Goal: Register for event/course

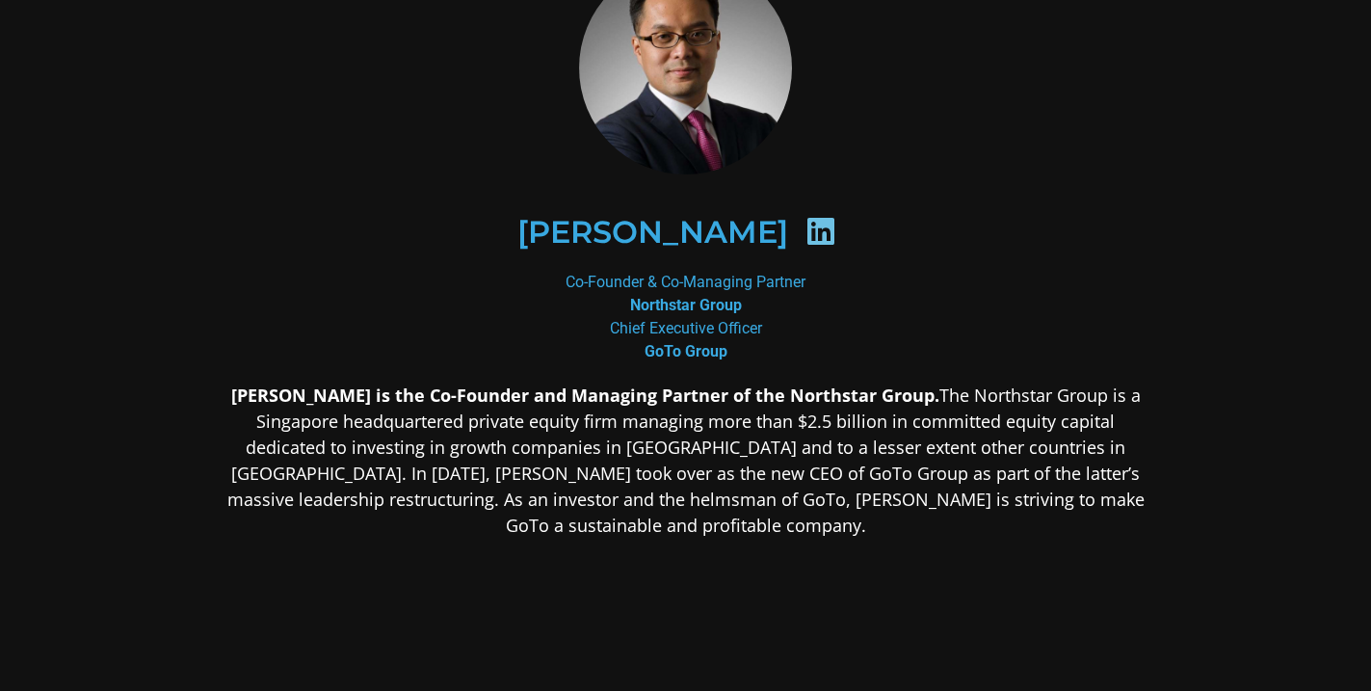
scroll to position [126, 0]
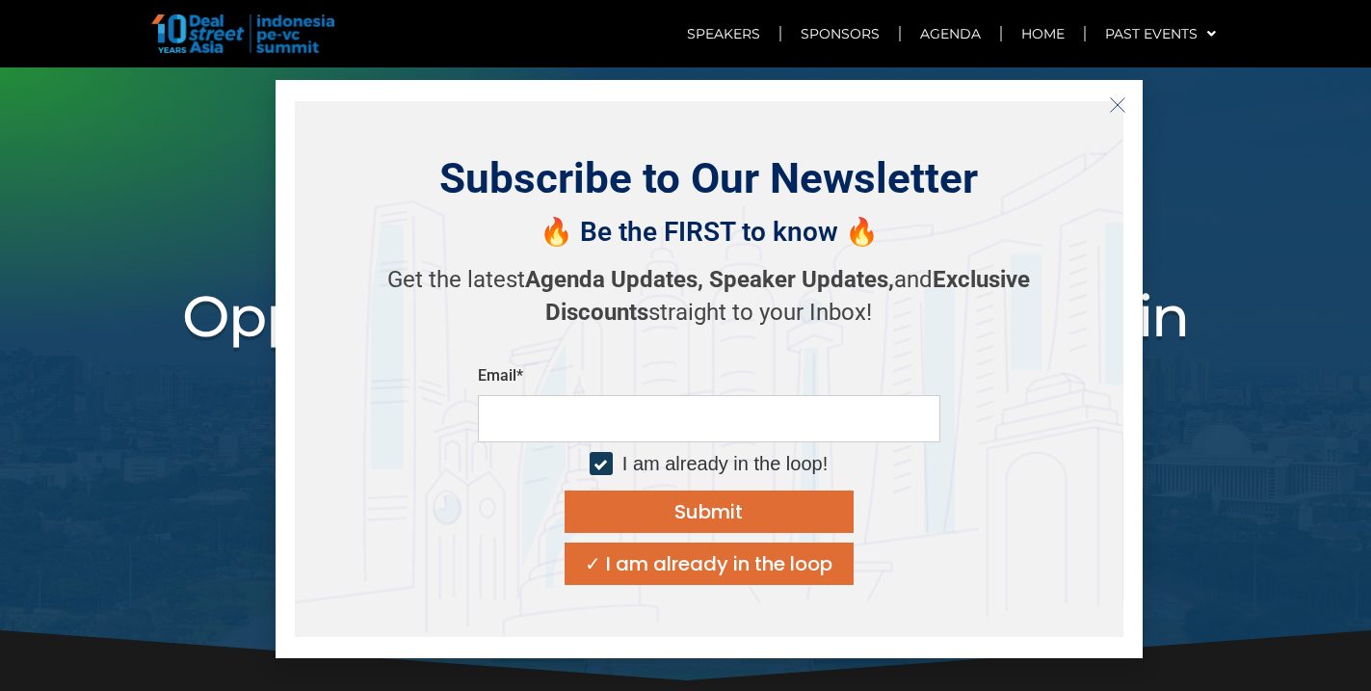
click at [1119, 104] on icon "Close" at bounding box center [1117, 104] width 17 height 17
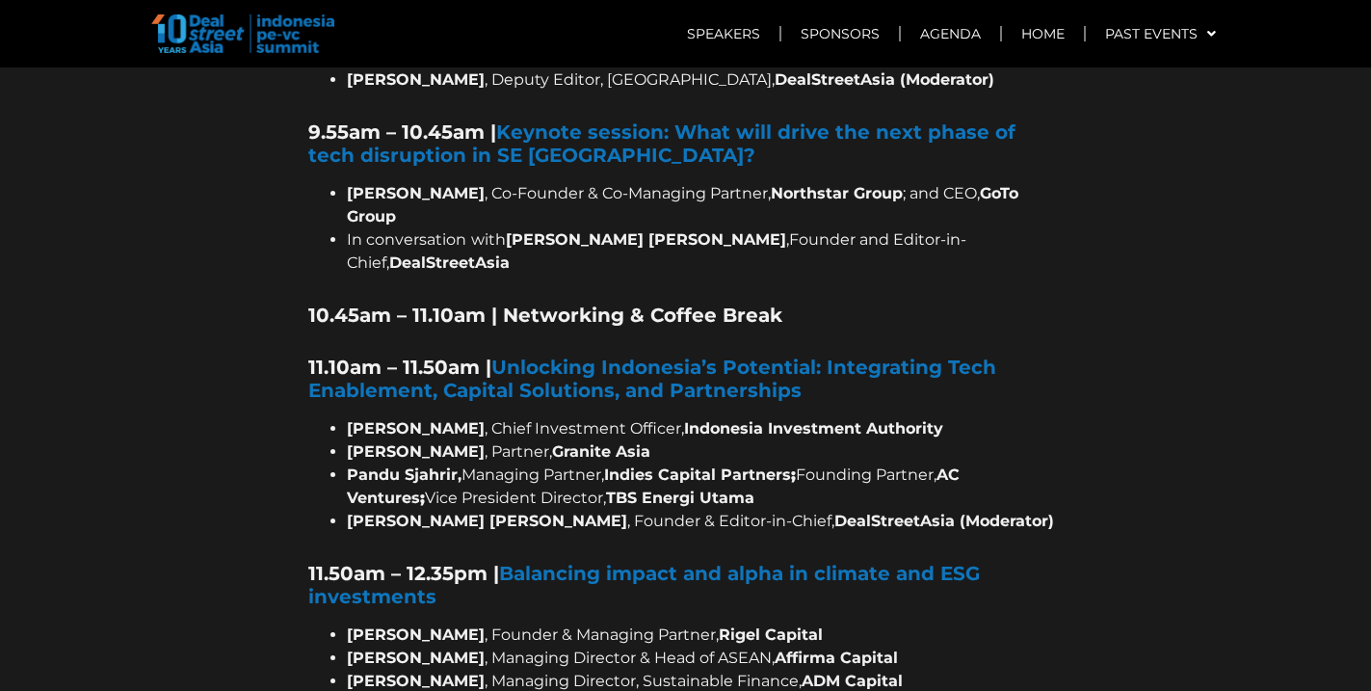
scroll to position [1923, 0]
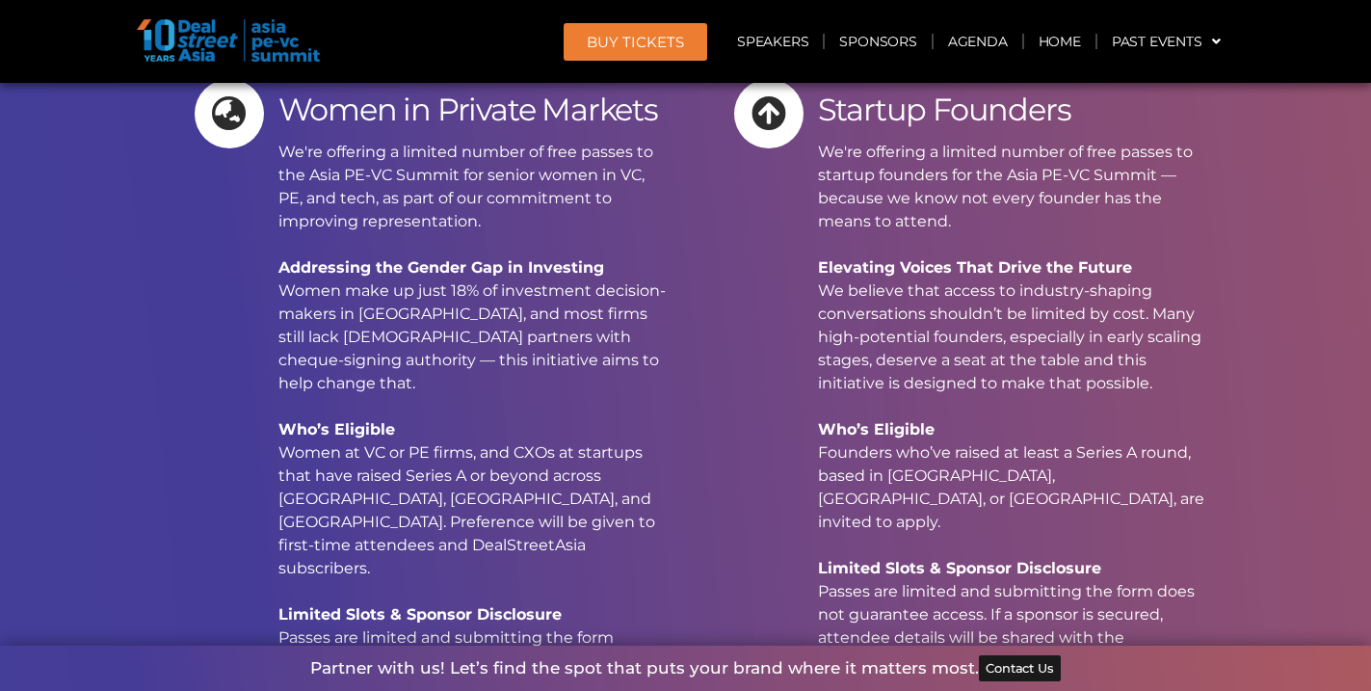
scroll to position [19211, 0]
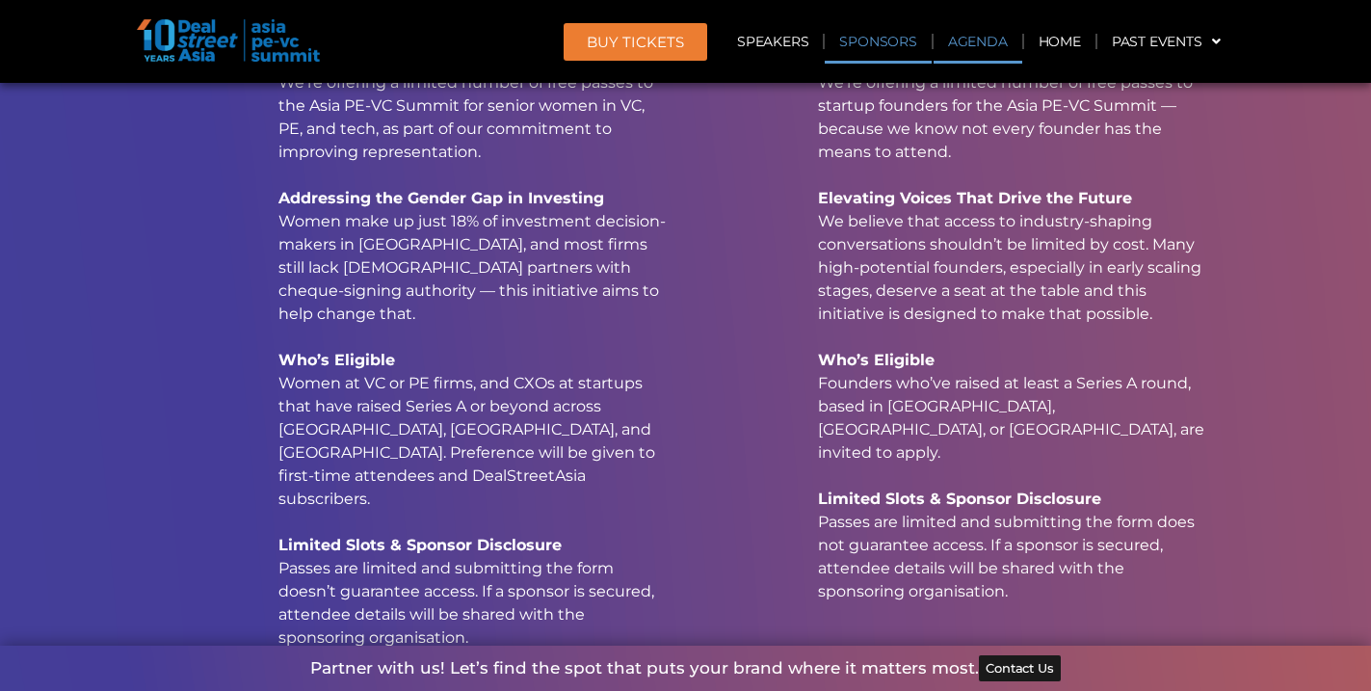
click at [996, 46] on link "Agenda" at bounding box center [977, 41] width 89 height 44
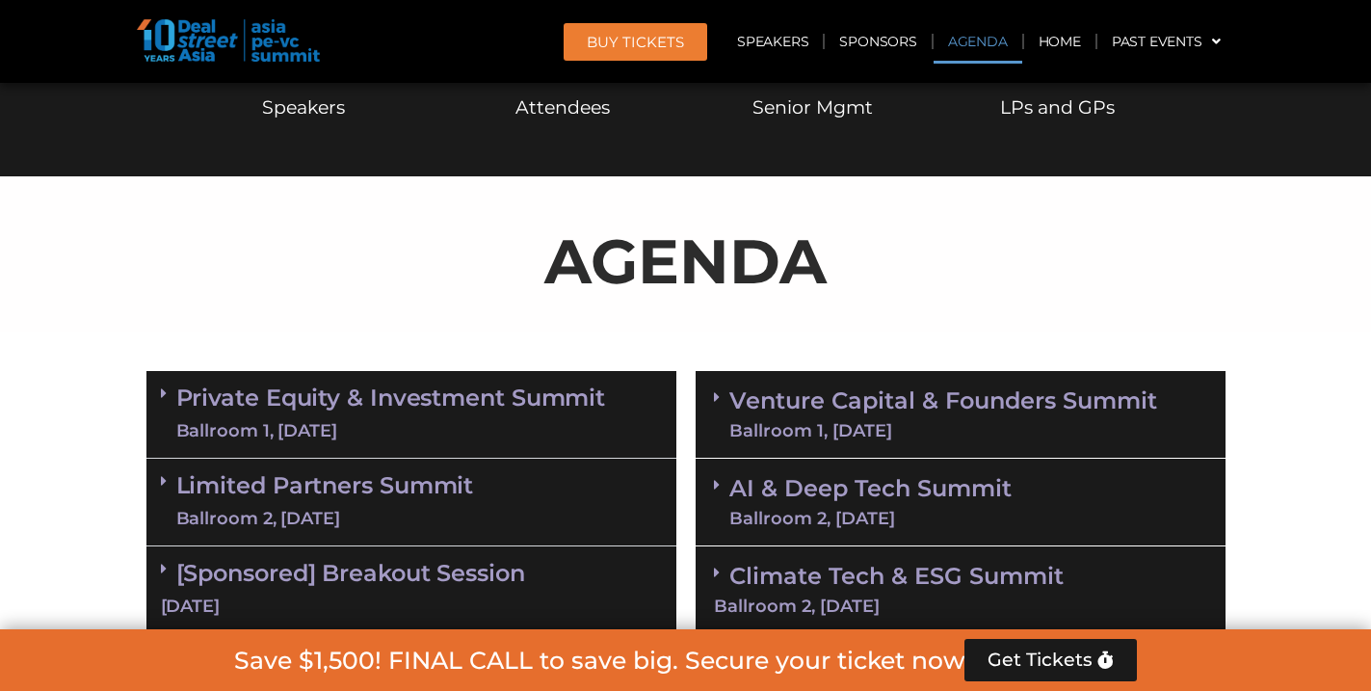
scroll to position [916, 0]
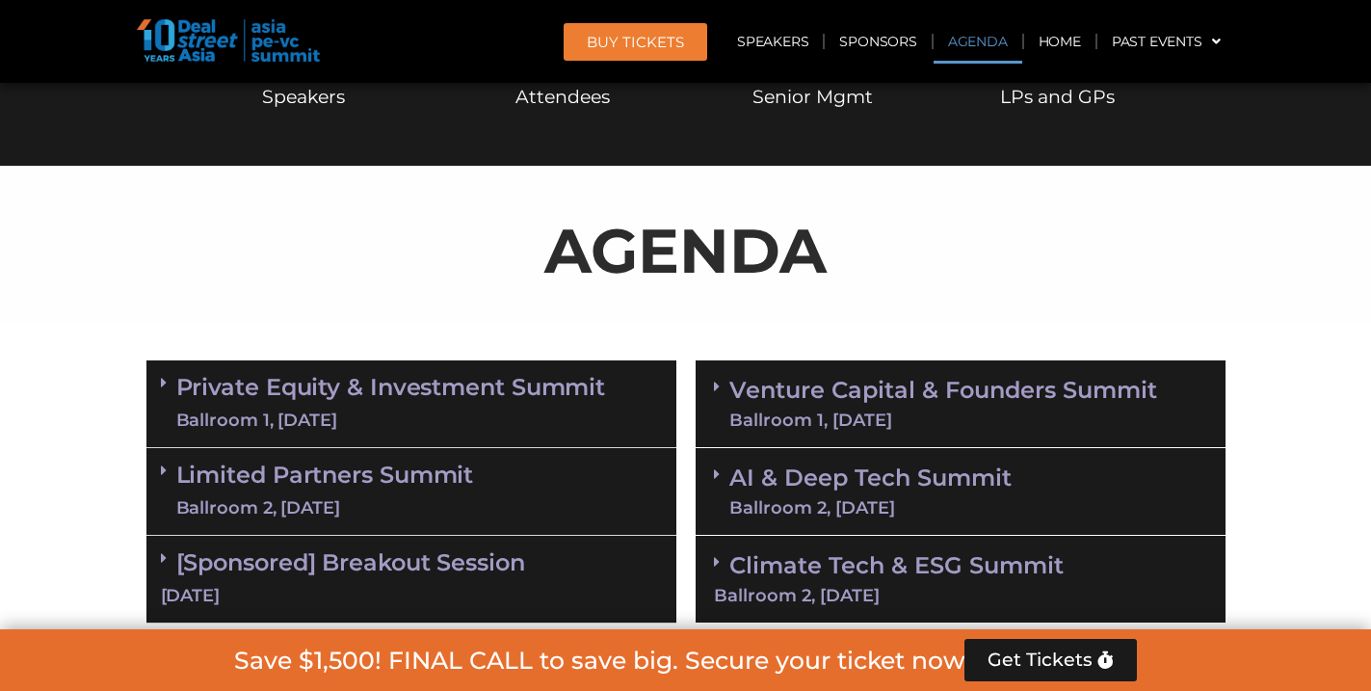
click at [542, 431] on div "Private Equity & Investment Summit Ballroom 1, [DATE]" at bounding box center [411, 404] width 530 height 88
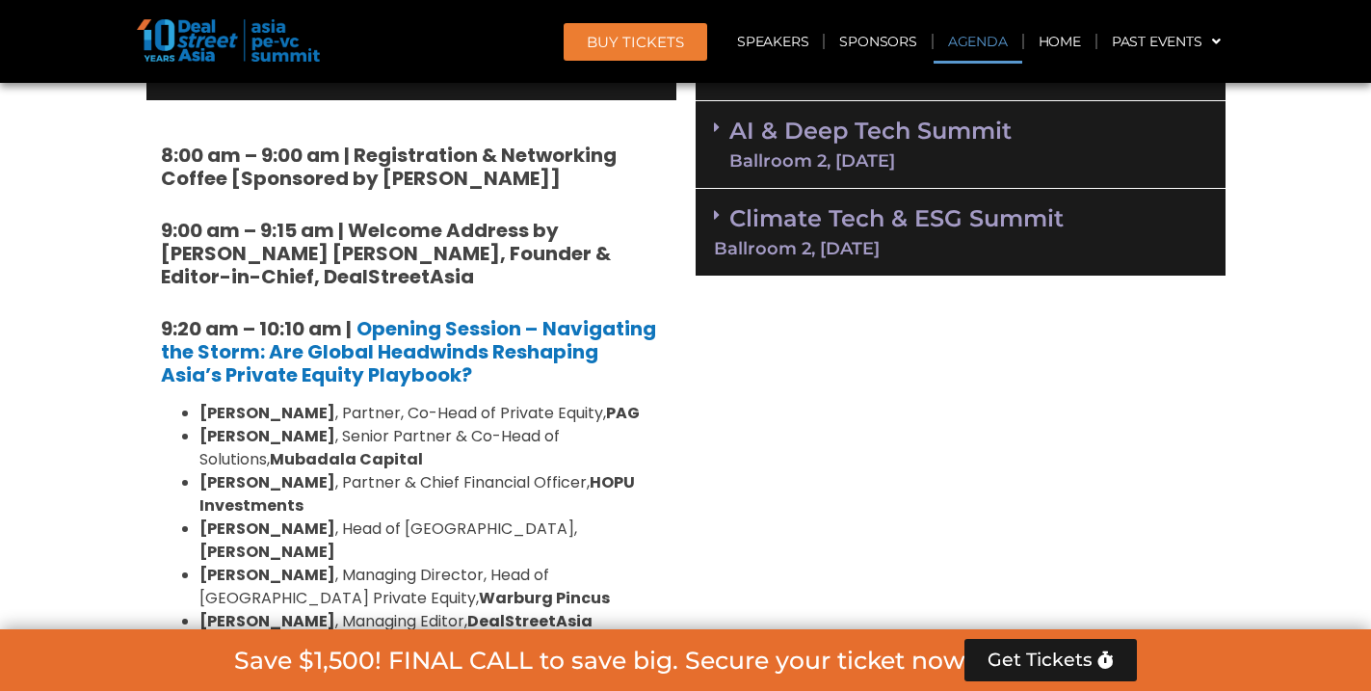
scroll to position [1279, 0]
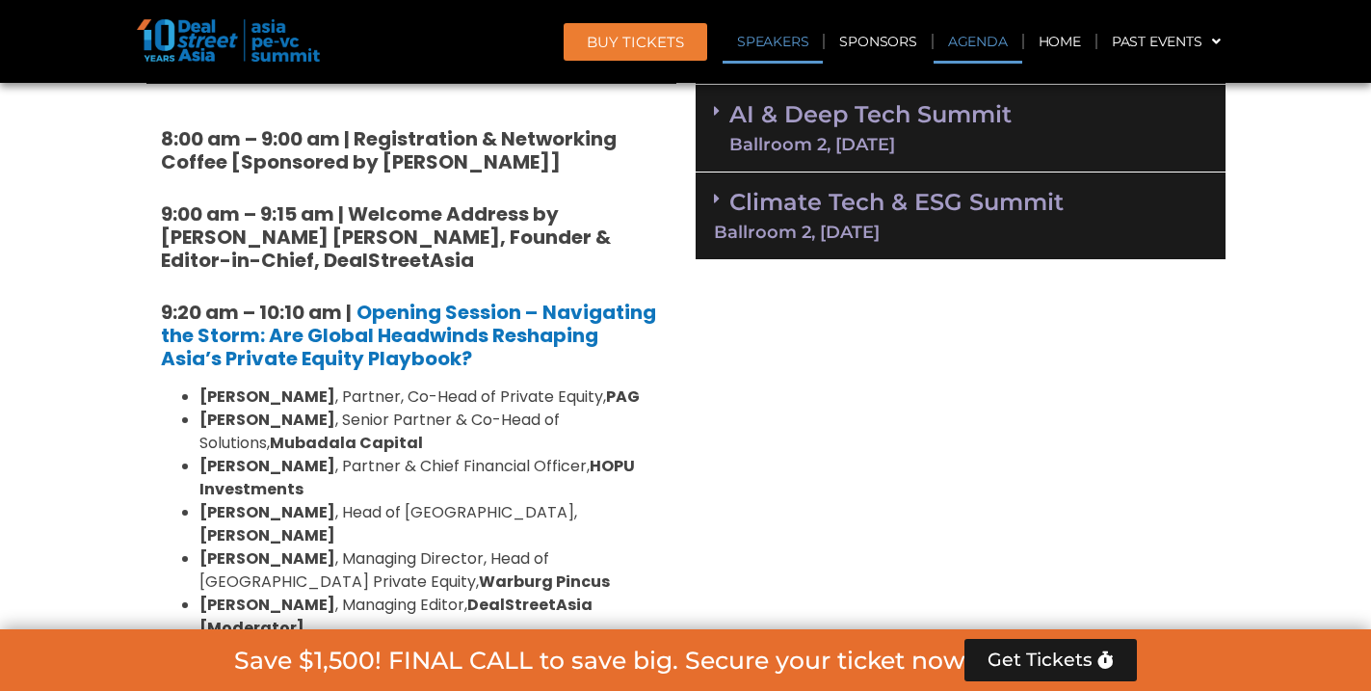
click at [776, 57] on link "Speakers" at bounding box center [772, 41] width 100 height 44
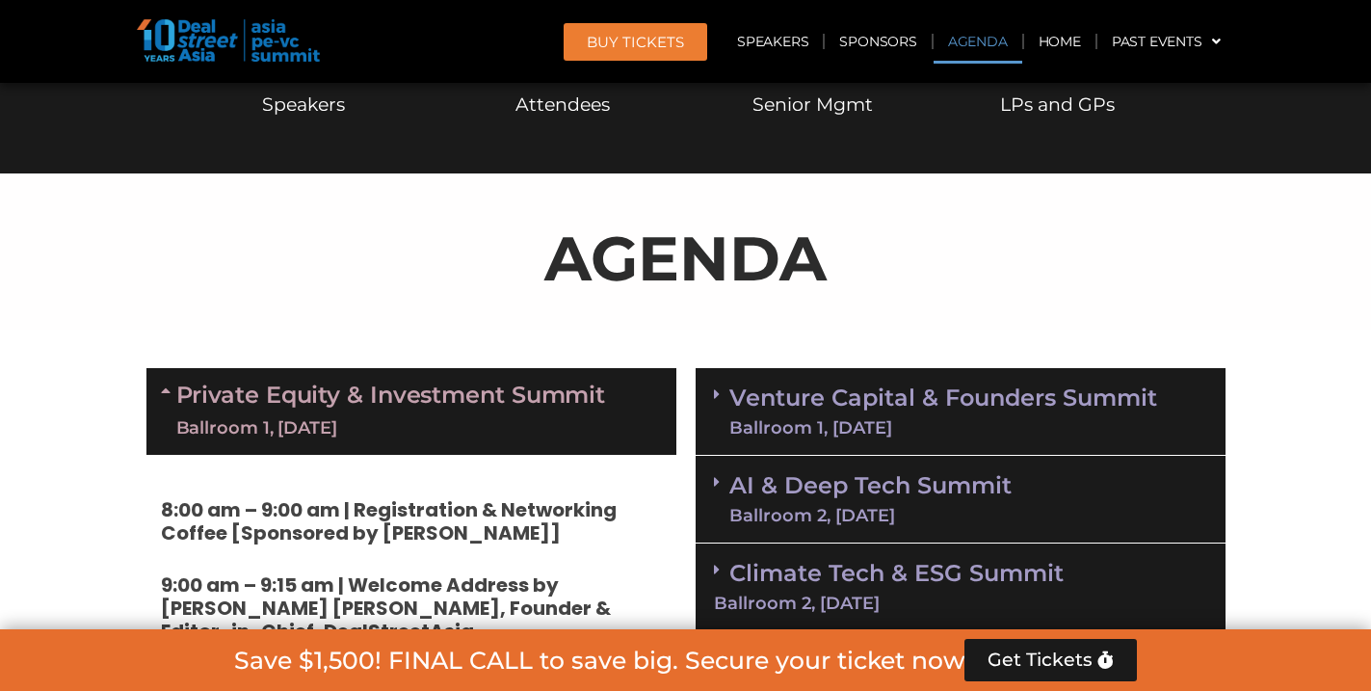
scroll to position [925, 0]
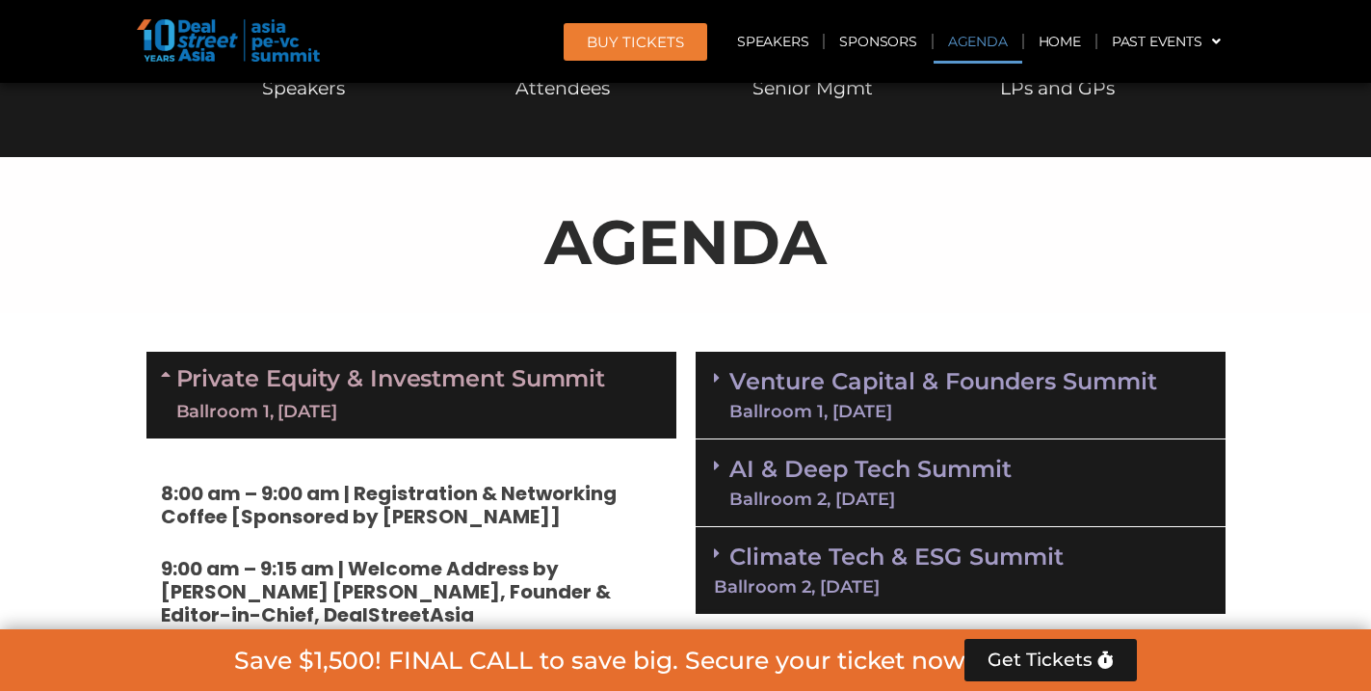
click at [754, 394] on link "Venture Capital & Founders​ Summit Ballroom 1, [DATE]" at bounding box center [943, 395] width 428 height 50
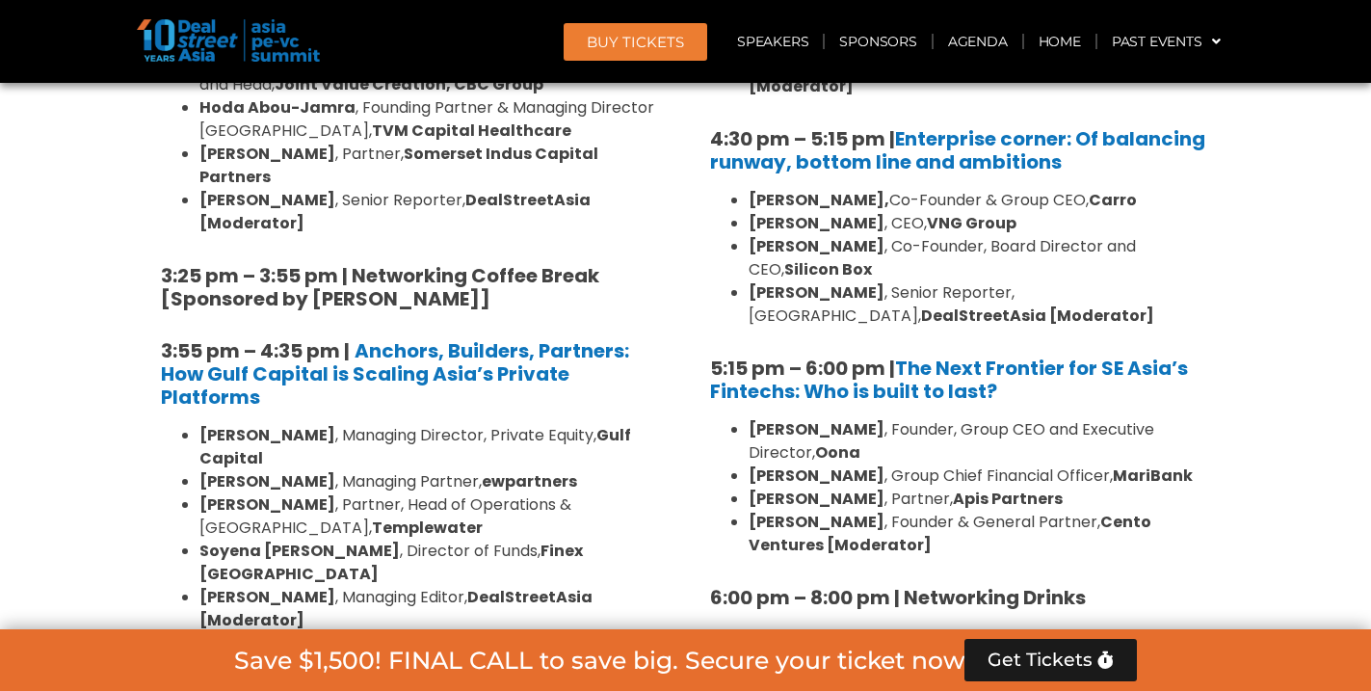
scroll to position [3197, 0]
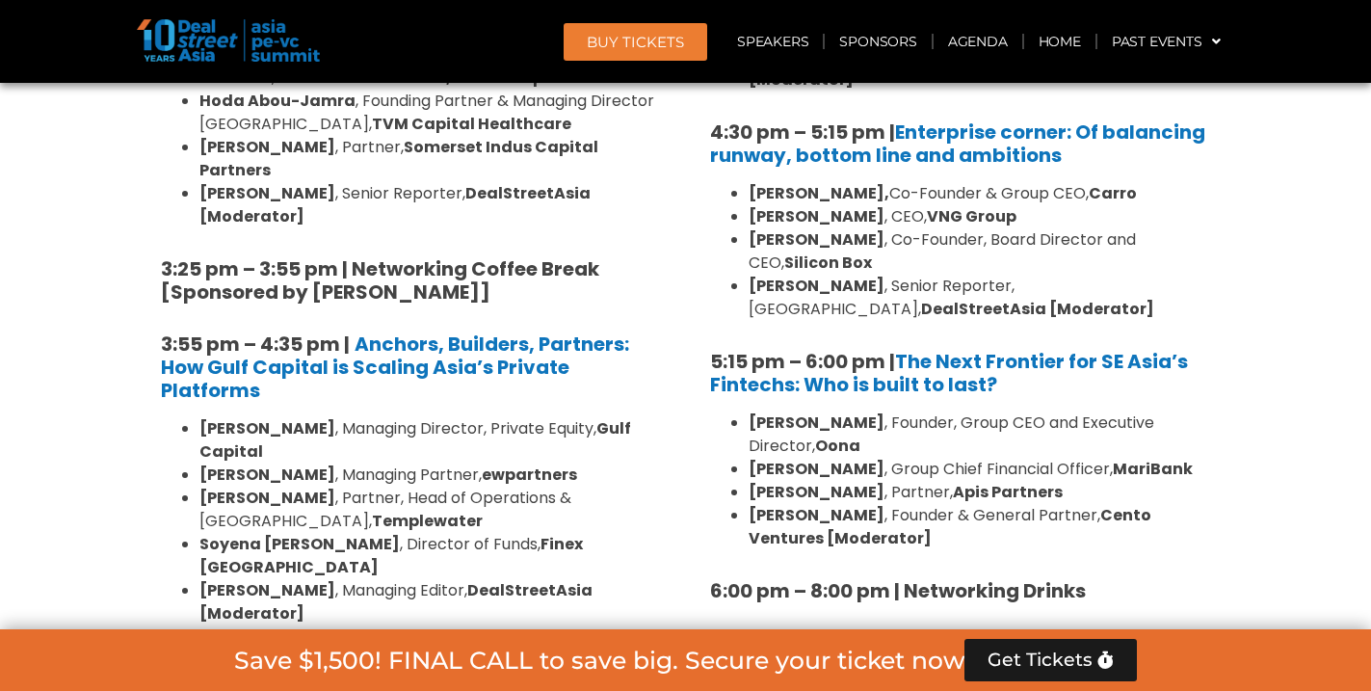
drag, startPoint x: 877, startPoint y: 324, endPoint x: 750, endPoint y: 326, distance: 127.2
click at [750, 411] on strong "[PERSON_NAME]" at bounding box center [816, 422] width 136 height 22
copy strong "[PERSON_NAME]"
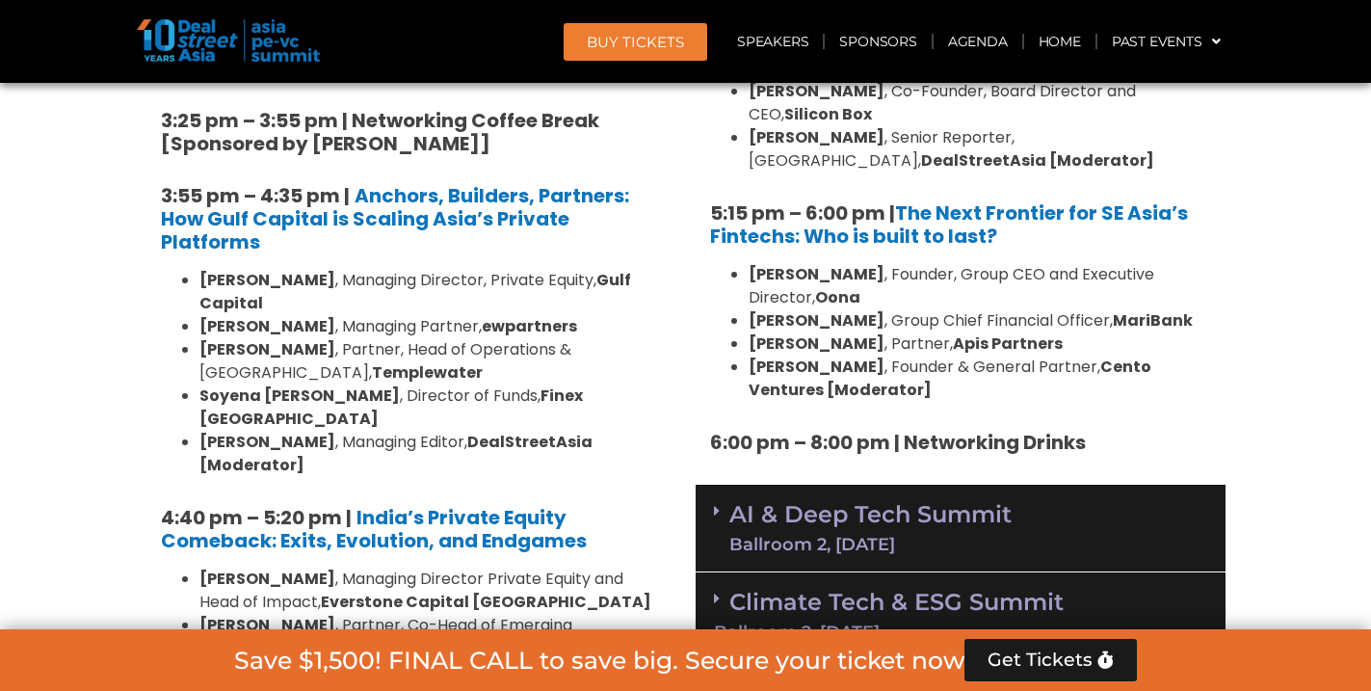
scroll to position [3347, 0]
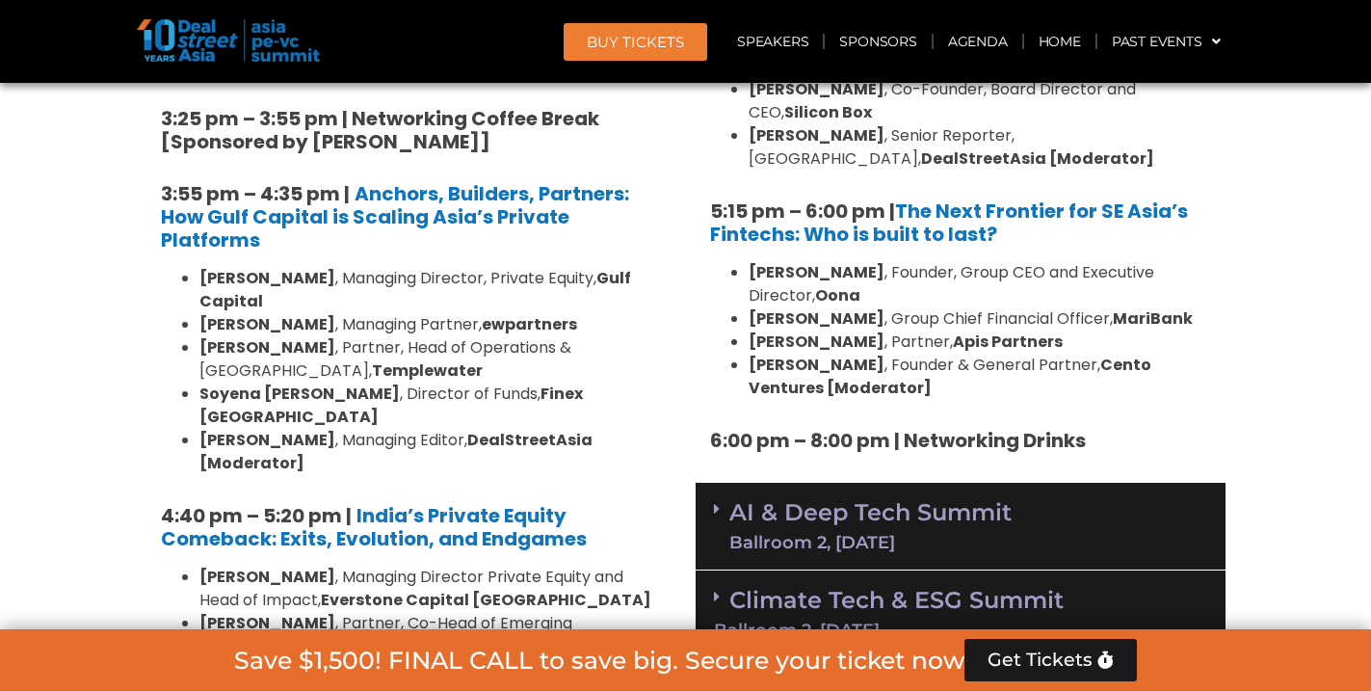
click at [833, 501] on link "AI & Deep Tech Summit Ballroom 2, [DATE]" at bounding box center [870, 526] width 282 height 50
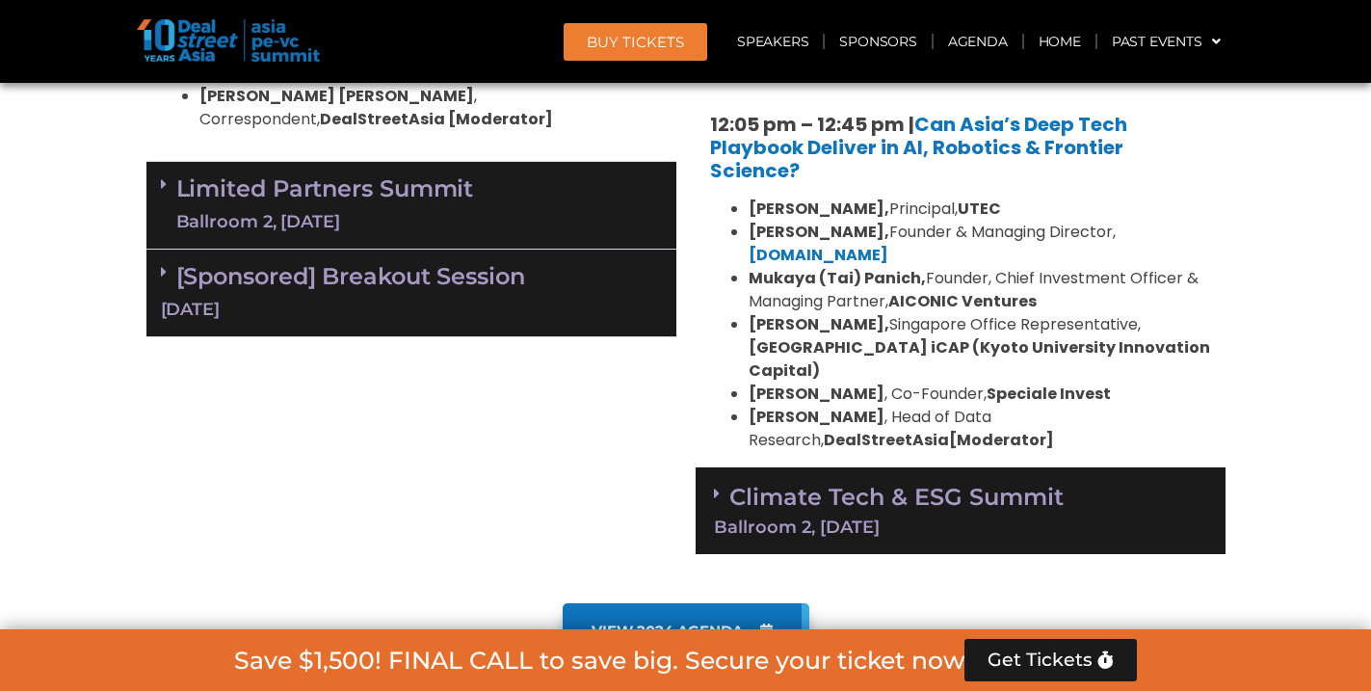
scroll to position [4359, 0]
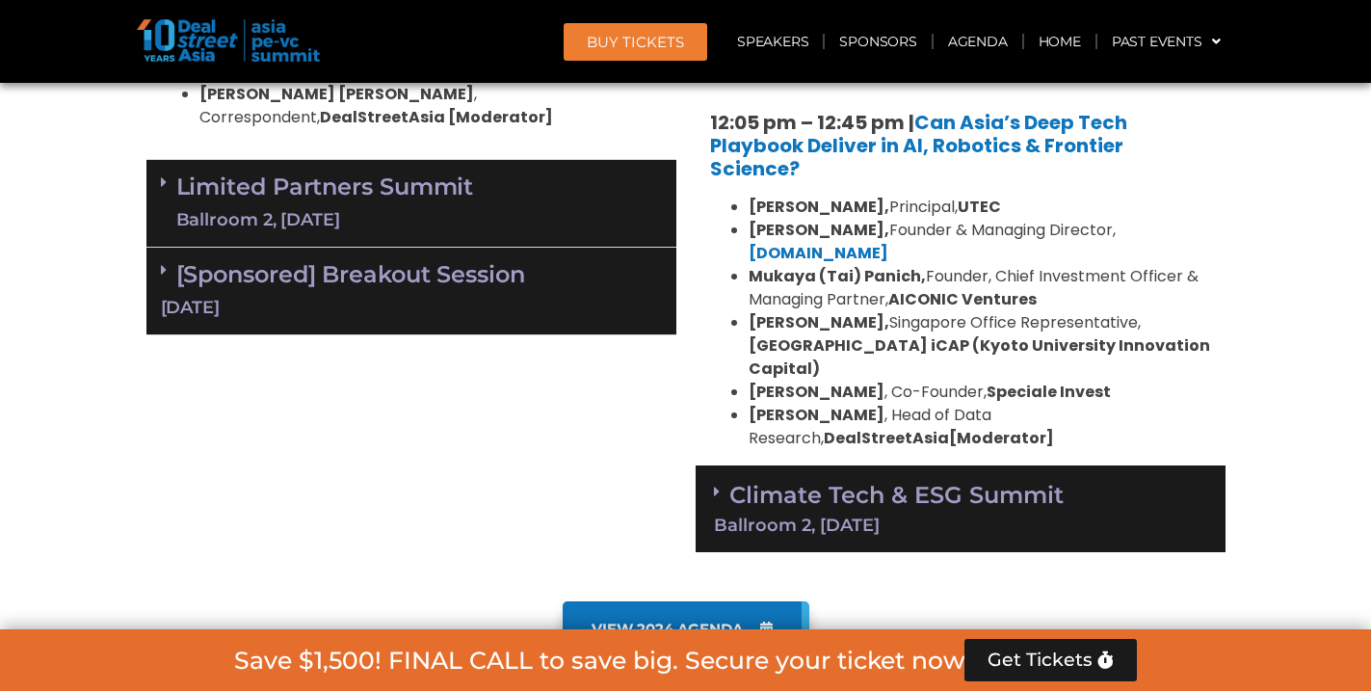
click at [942, 516] on div "Ballroom 2, [DATE]" at bounding box center [960, 524] width 493 height 17
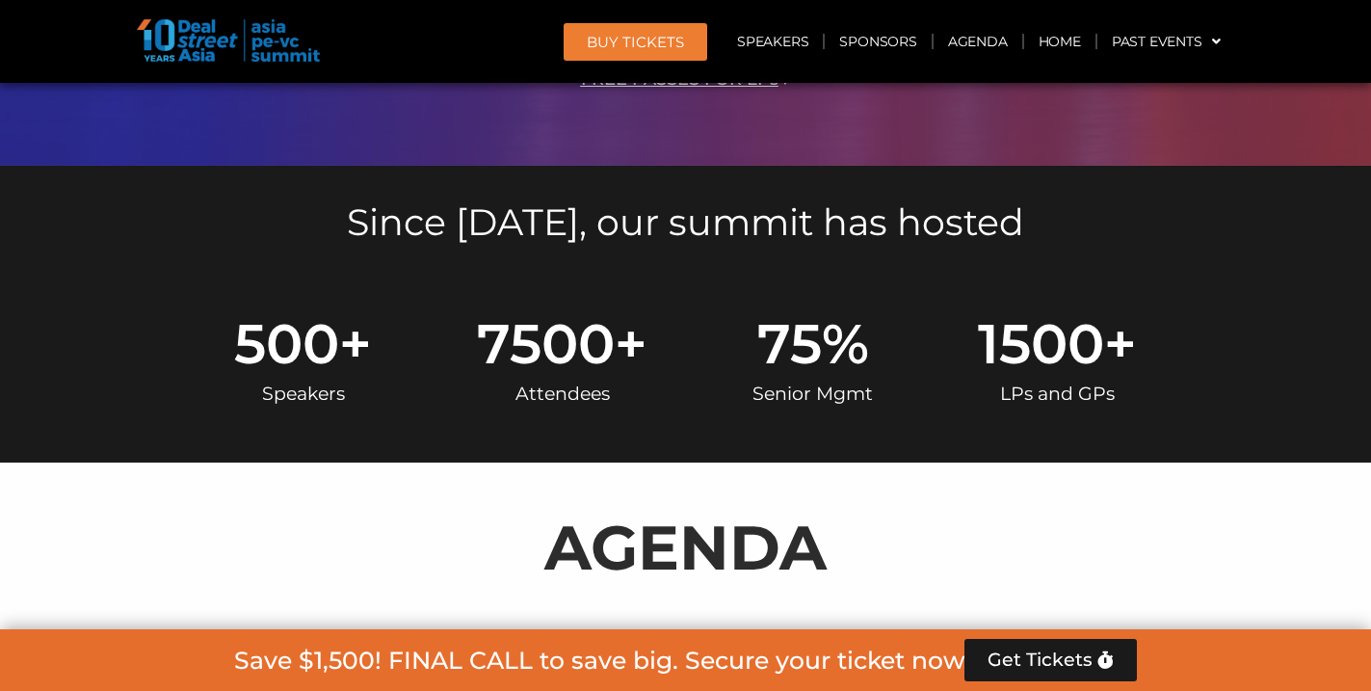
scroll to position [0, 0]
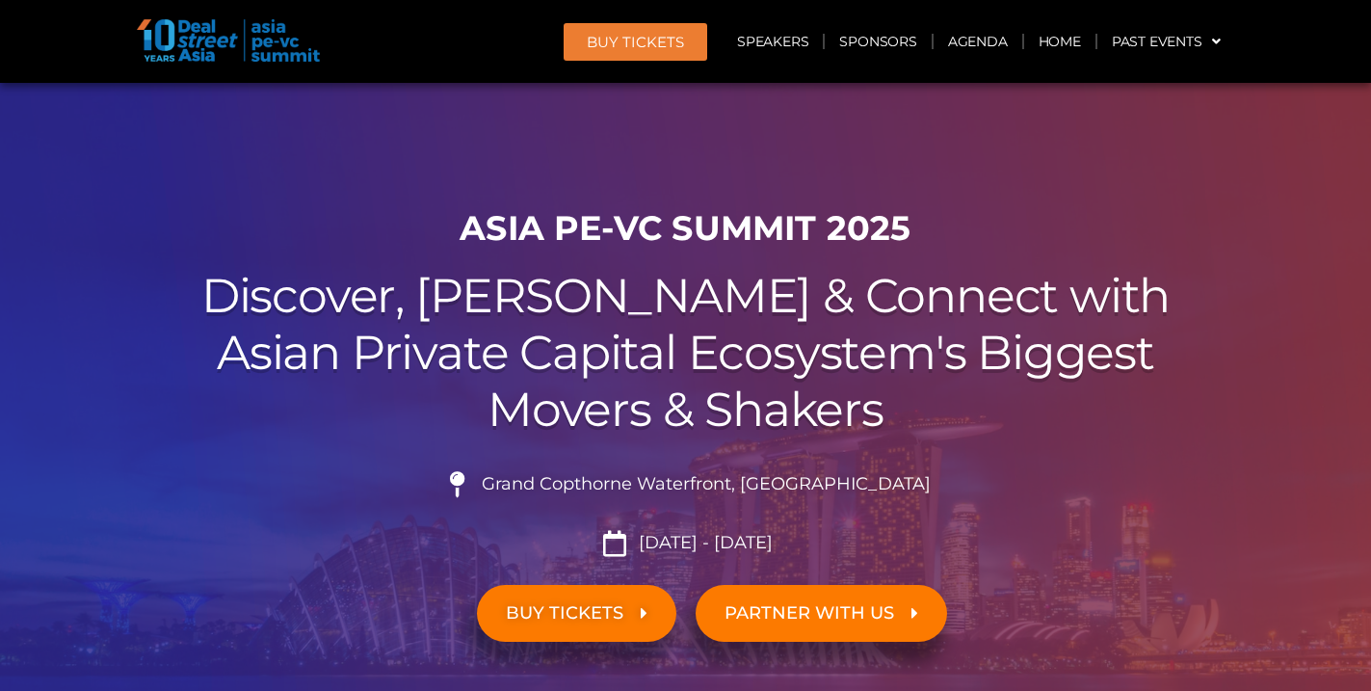
click at [208, 57] on img at bounding box center [228, 40] width 183 height 42
click at [251, 37] on img at bounding box center [228, 40] width 183 height 42
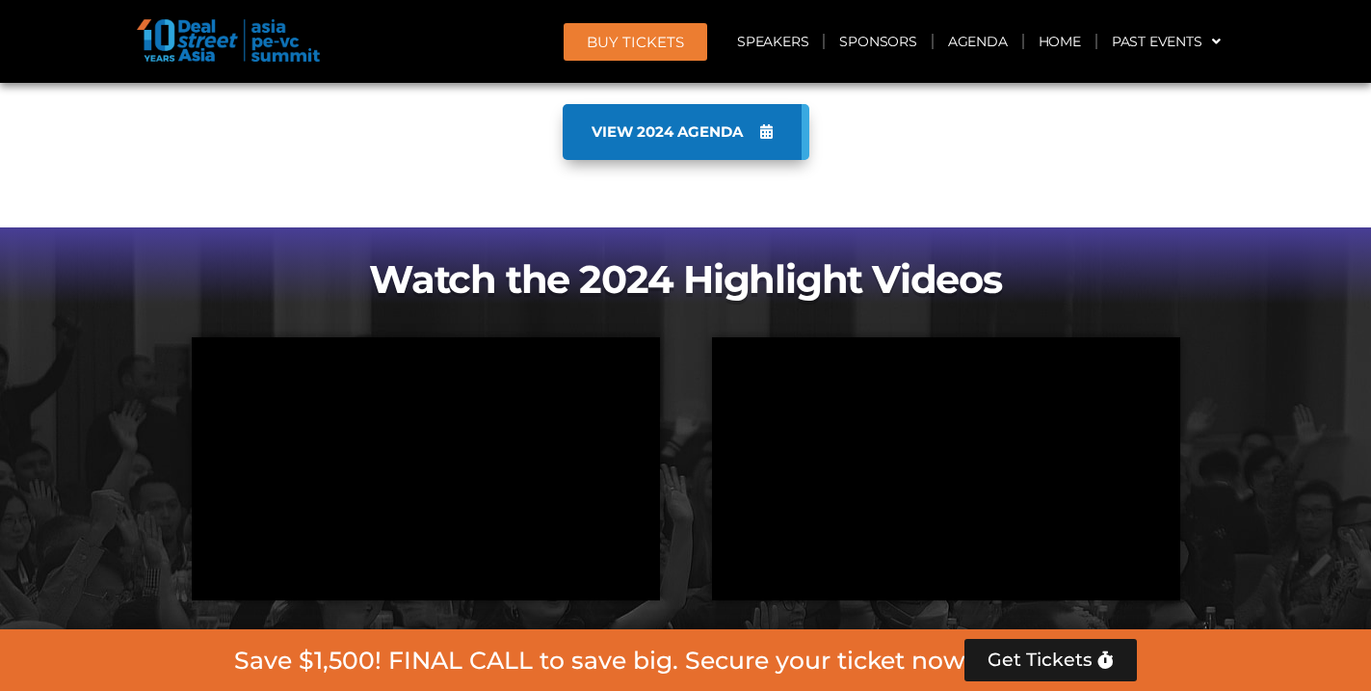
scroll to position [6686, 0]
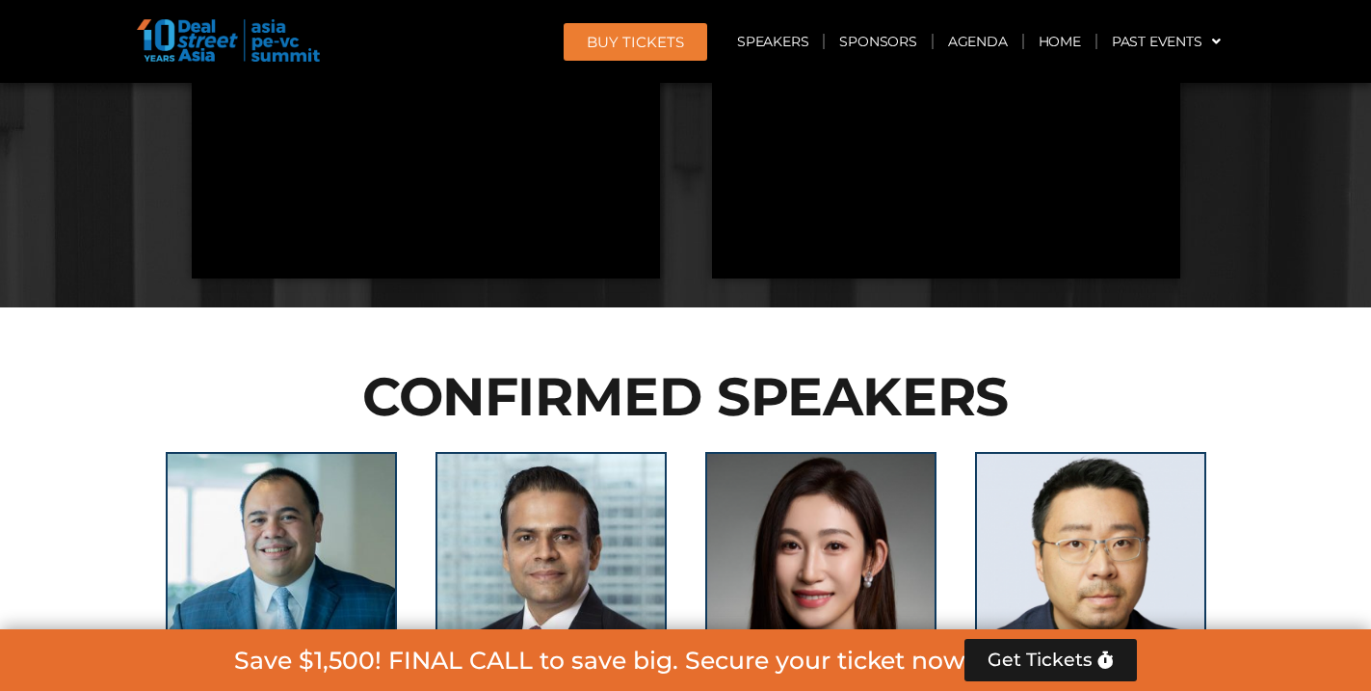
click at [1070, 652] on span "Get Tickets" at bounding box center [1039, 659] width 105 height 19
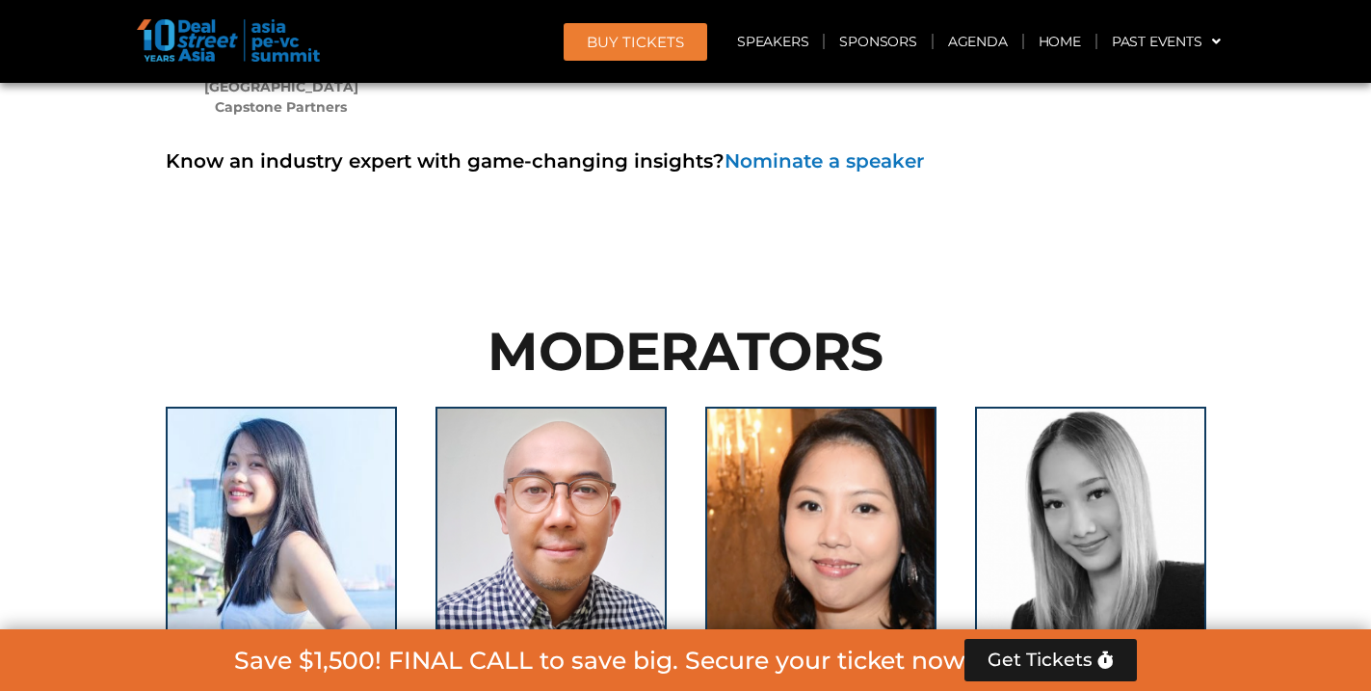
scroll to position [17567, 0]
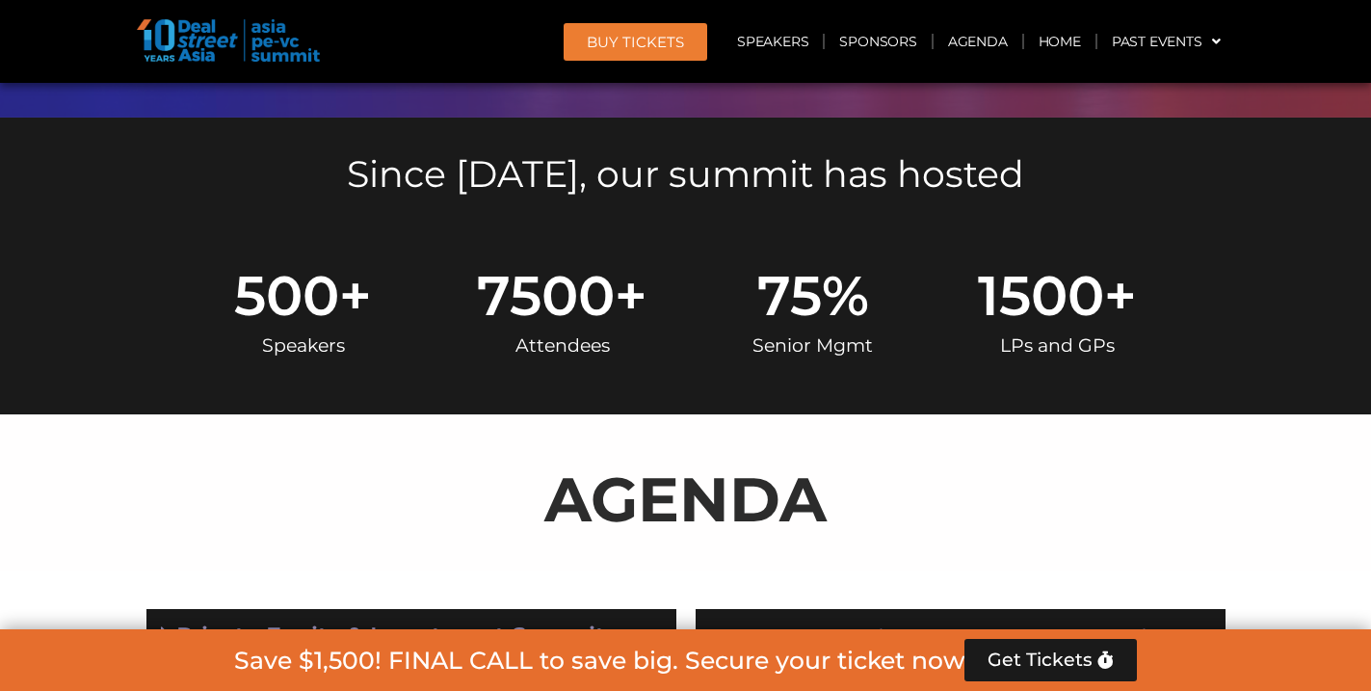
scroll to position [274, 0]
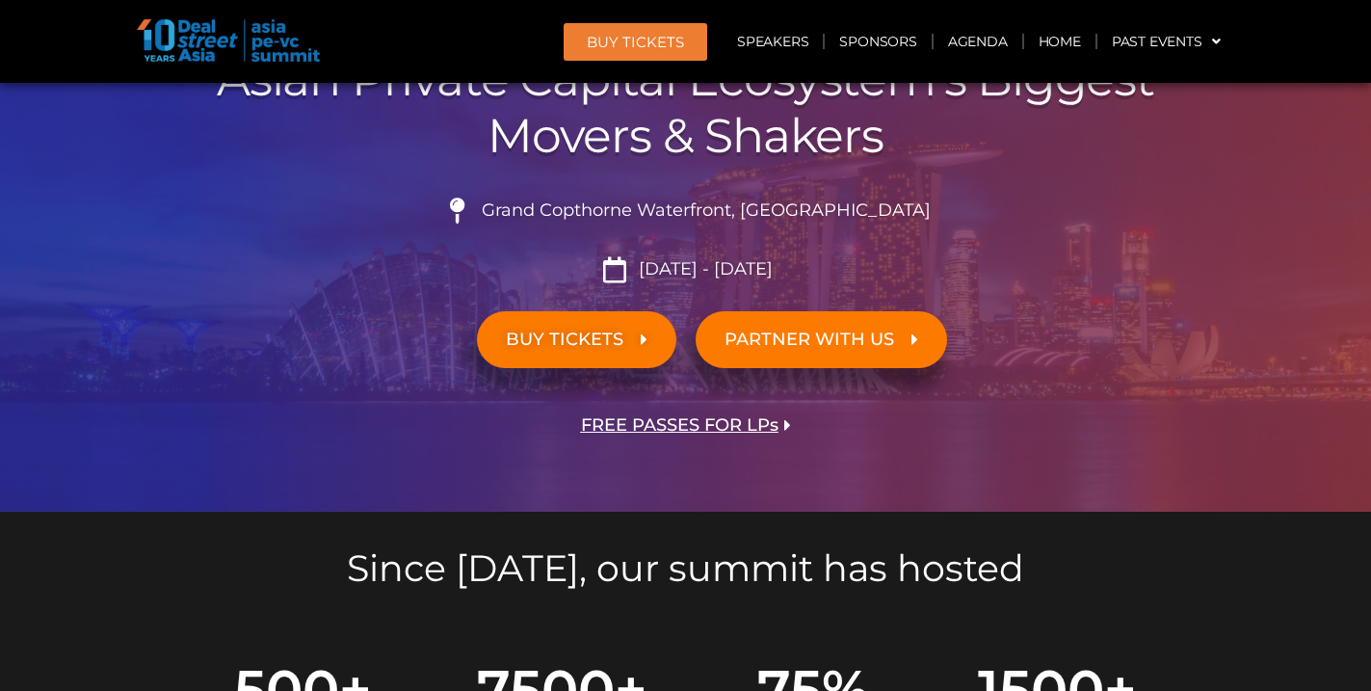
click at [689, 419] on span "FREE PASSES FOR LPs" at bounding box center [679, 425] width 197 height 18
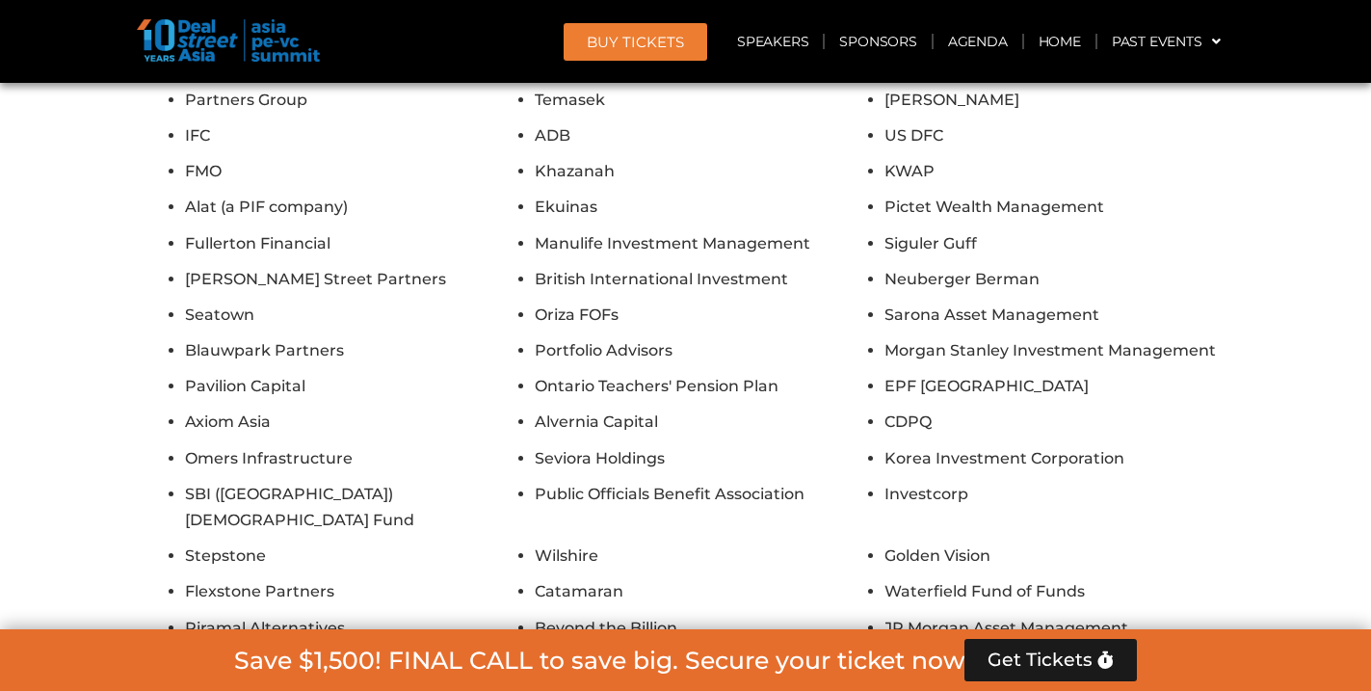
scroll to position [16023, 0]
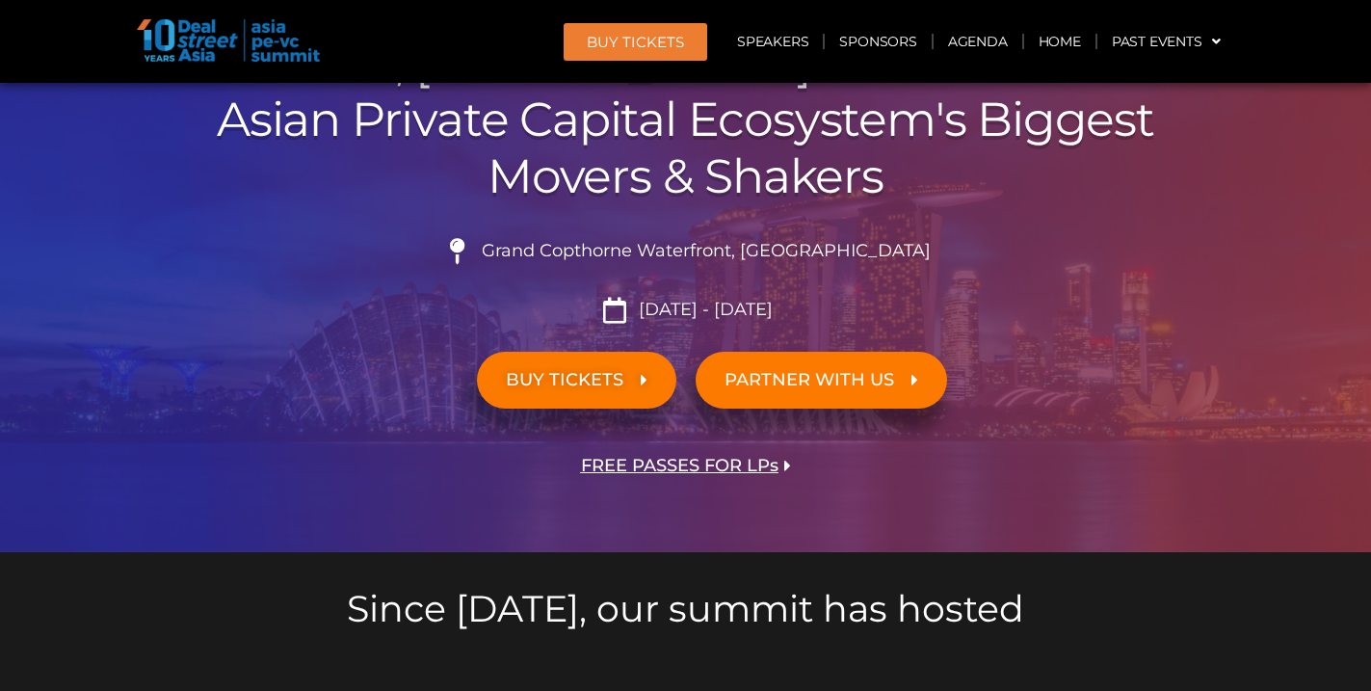
scroll to position [232, 0]
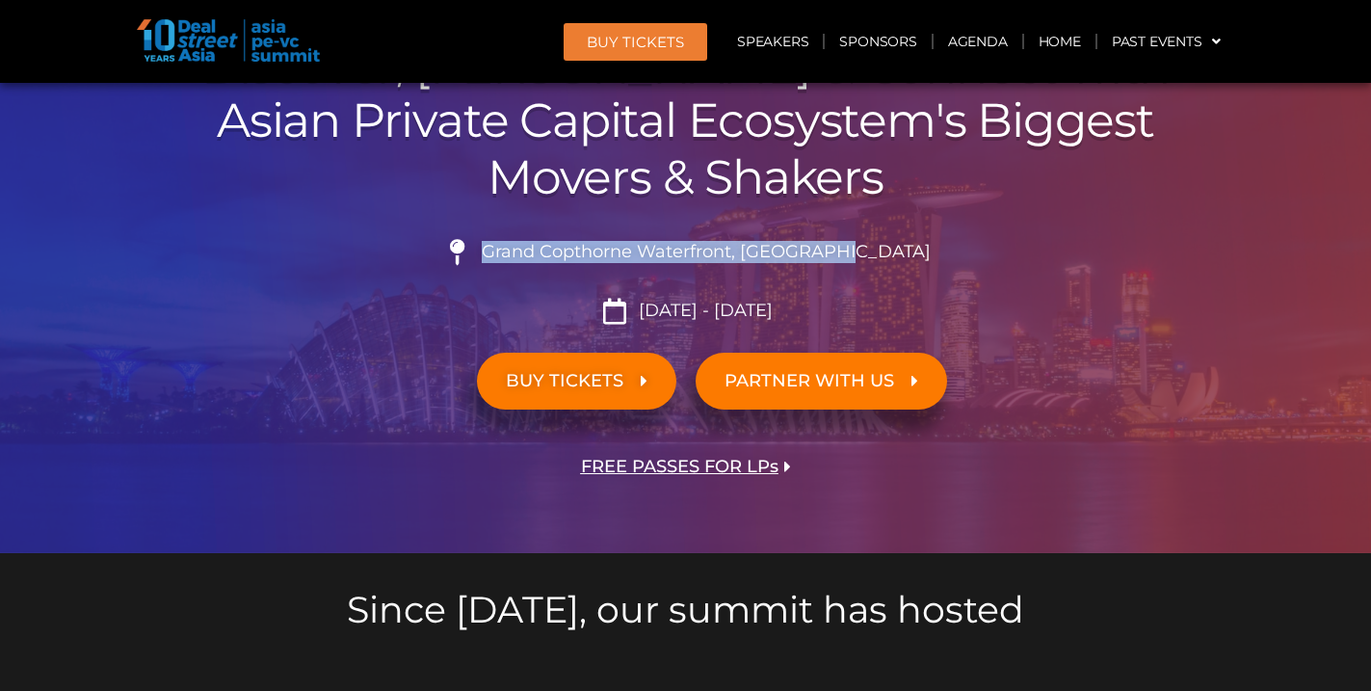
drag, startPoint x: 909, startPoint y: 248, endPoint x: 536, endPoint y: 256, distance: 372.8
click at [536, 256] on li "Grand Copthorne Waterfront, [GEOGRAPHIC_DATA]​" at bounding box center [685, 260] width 1079 height 42
copy span "Grand Copthorne Waterfront, [GEOGRAPHIC_DATA]​"
